Goal: Find contact information: Find contact information

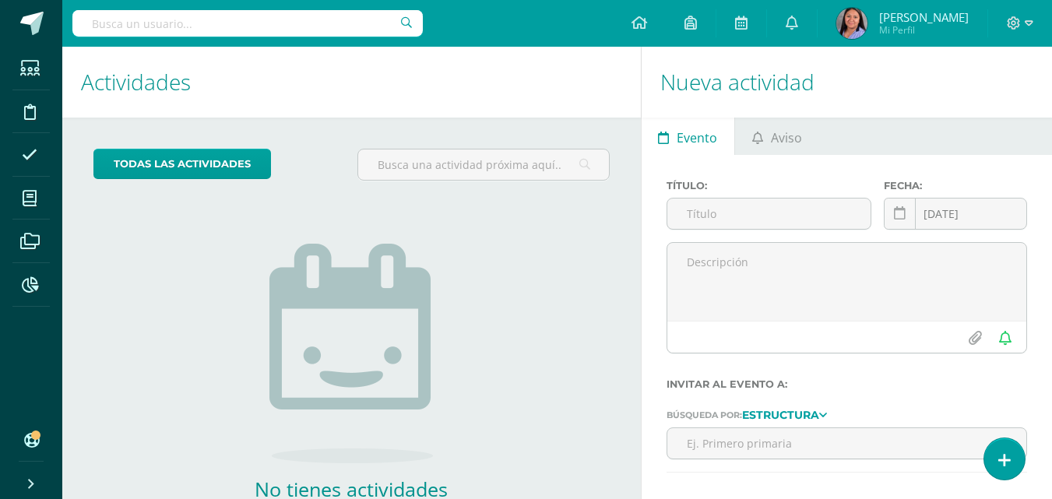
click at [320, 32] on input "text" at bounding box center [247, 23] width 350 height 26
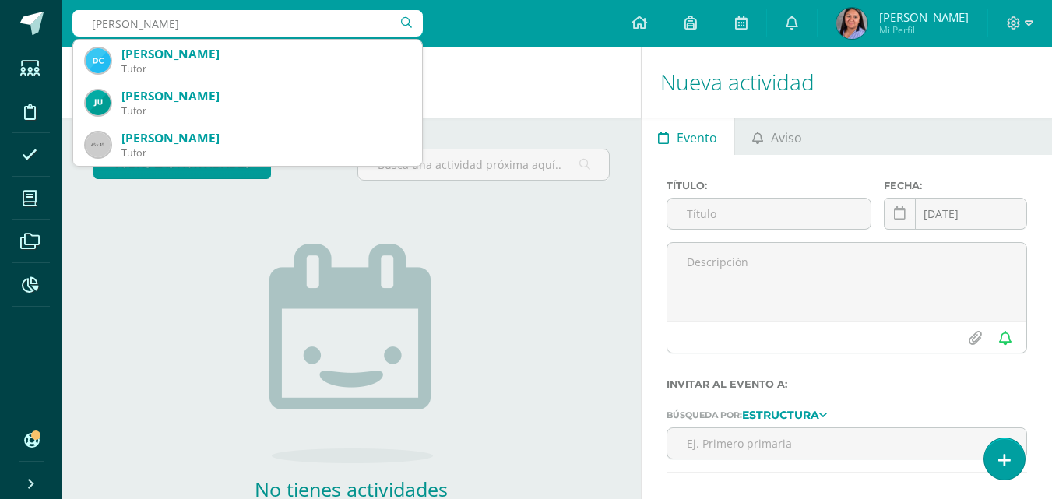
type input "[PERSON_NAME]"
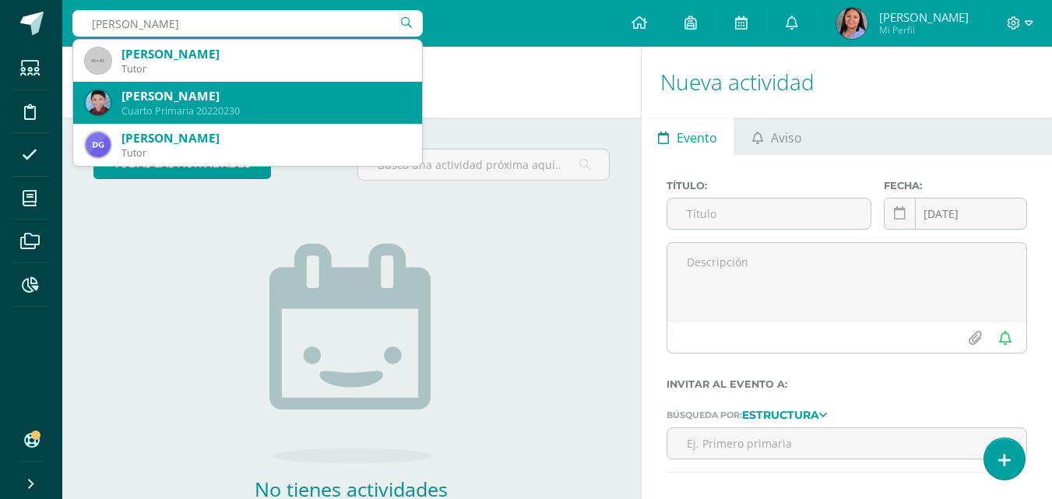
click at [301, 104] on div "[PERSON_NAME]" at bounding box center [266, 96] width 288 height 16
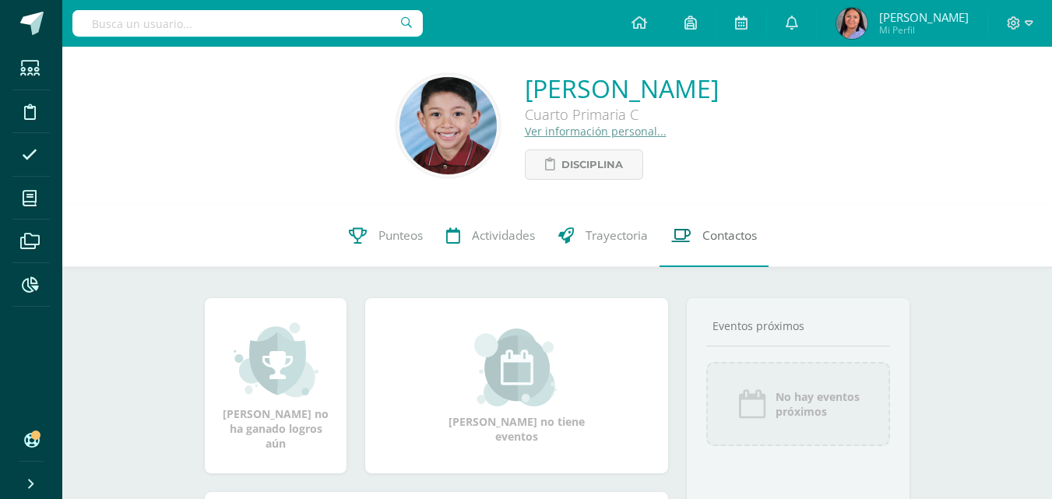
click at [730, 244] on span "Contactos" at bounding box center [730, 235] width 55 height 16
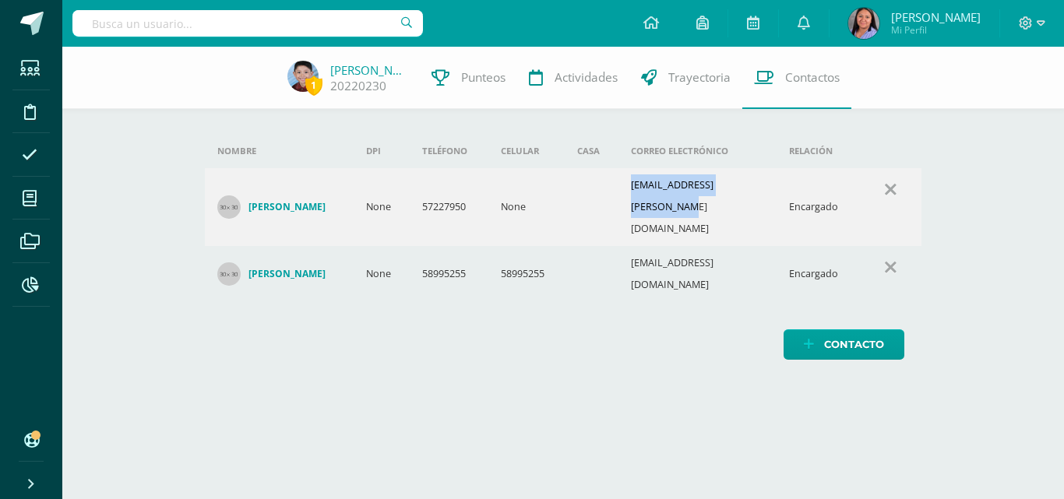
drag, startPoint x: 636, startPoint y: 191, endPoint x: 770, endPoint y: 204, distance: 133.8
click at [770, 204] on td "guerra.rosamaria@gmail.com" at bounding box center [697, 207] width 159 height 78
copy td "guerra.rosamaria@gmail.com"
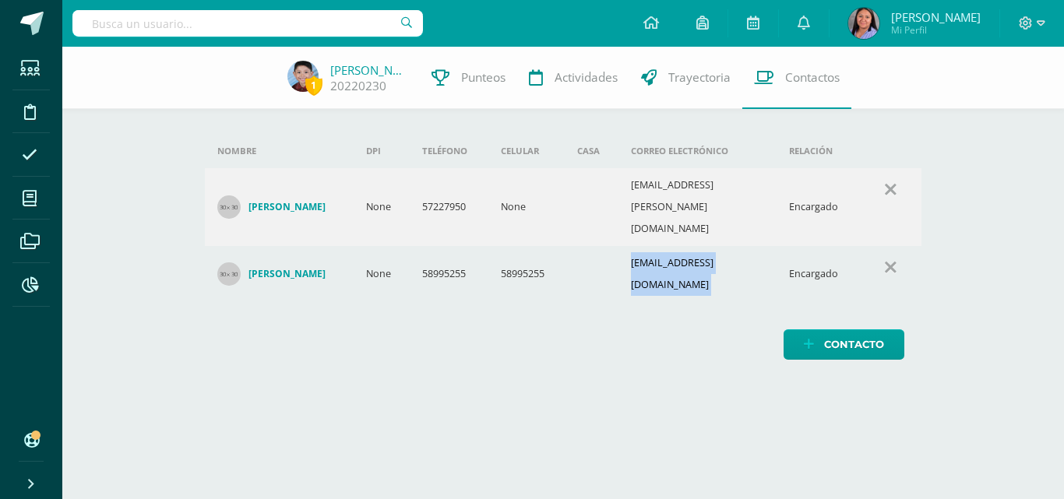
drag, startPoint x: 636, startPoint y: 232, endPoint x: 780, endPoint y: 241, distance: 144.4
click at [780, 246] on tr "Julio Alejandro Batres Parada None 58995255 58995255 batresguerradiego@gmail.co…" at bounding box center [563, 274] width 717 height 56
copy td "batresguerradiego@gmail.com"
